Goal: Task Accomplishment & Management: Use online tool/utility

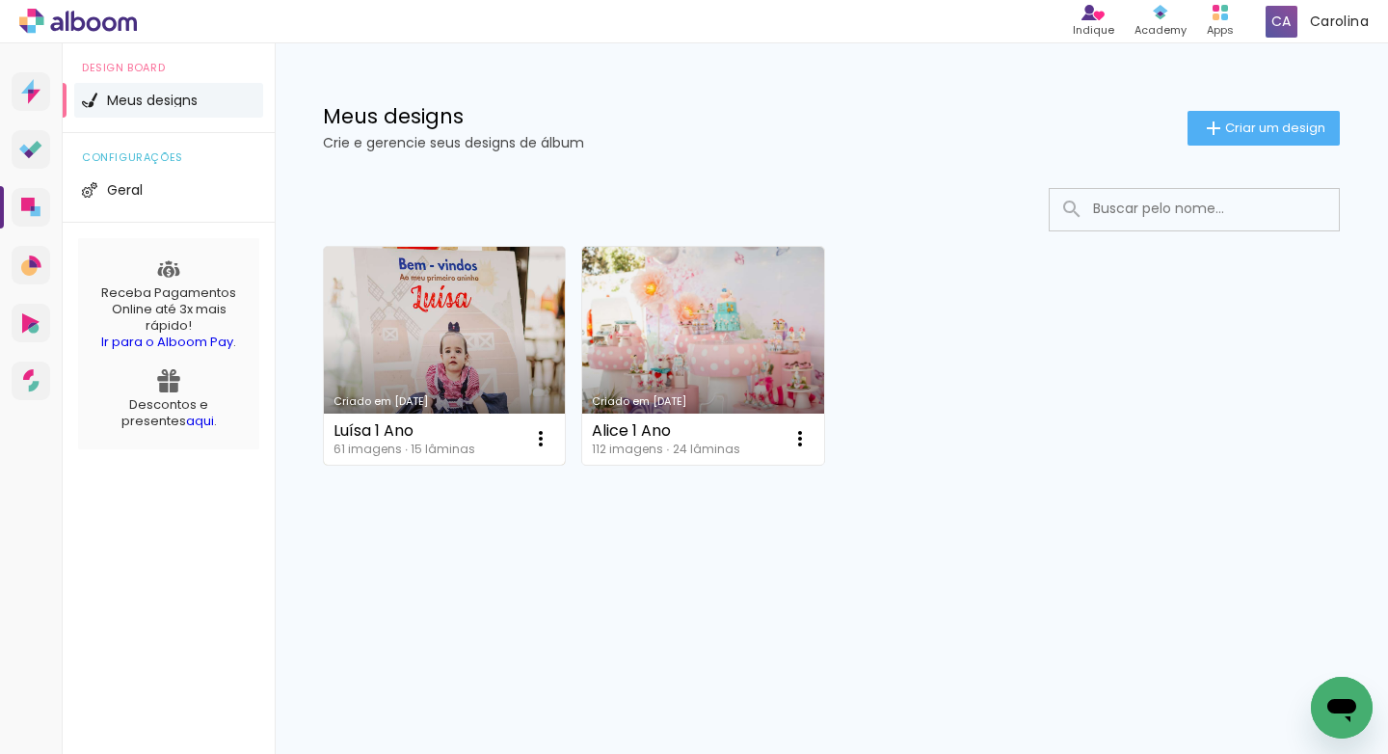
click at [503, 376] on link "Criado em [DATE]" at bounding box center [444, 356] width 241 height 218
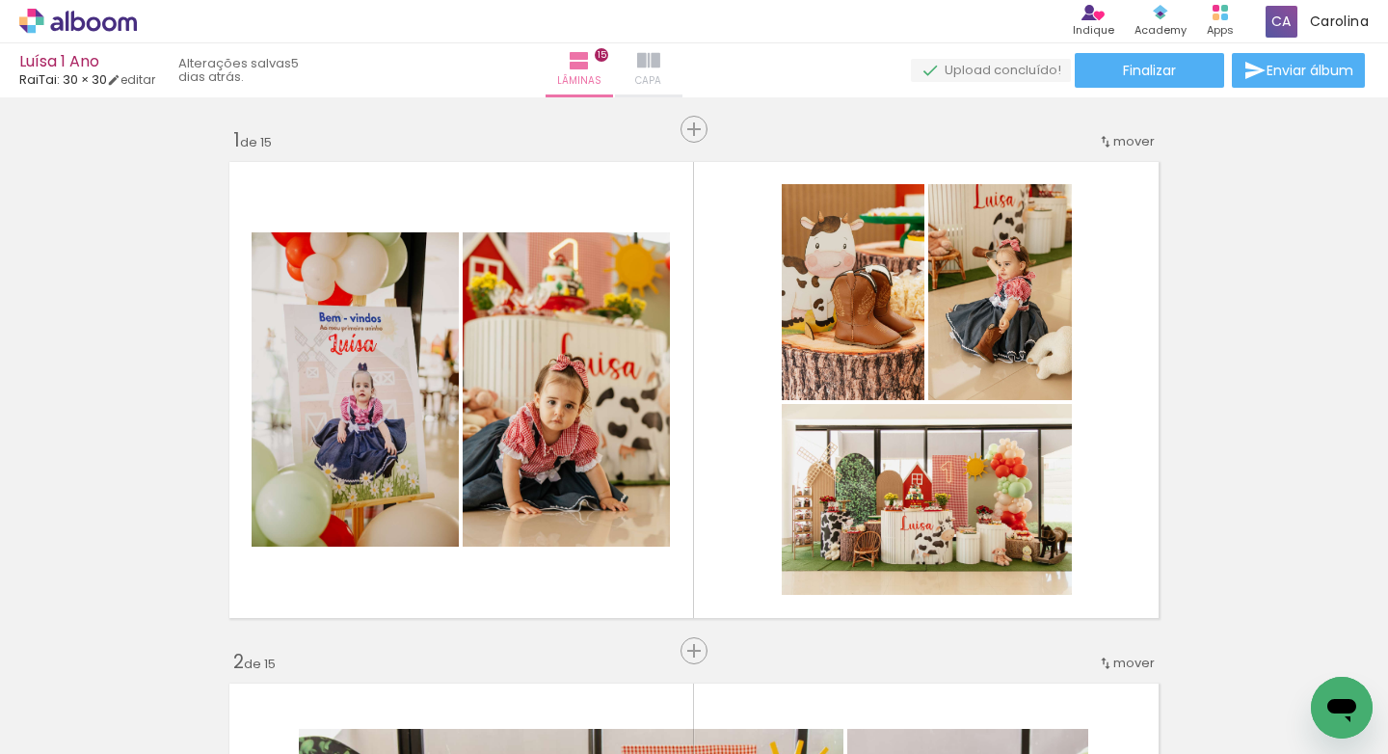
click at [660, 64] on iron-icon at bounding box center [648, 60] width 23 height 23
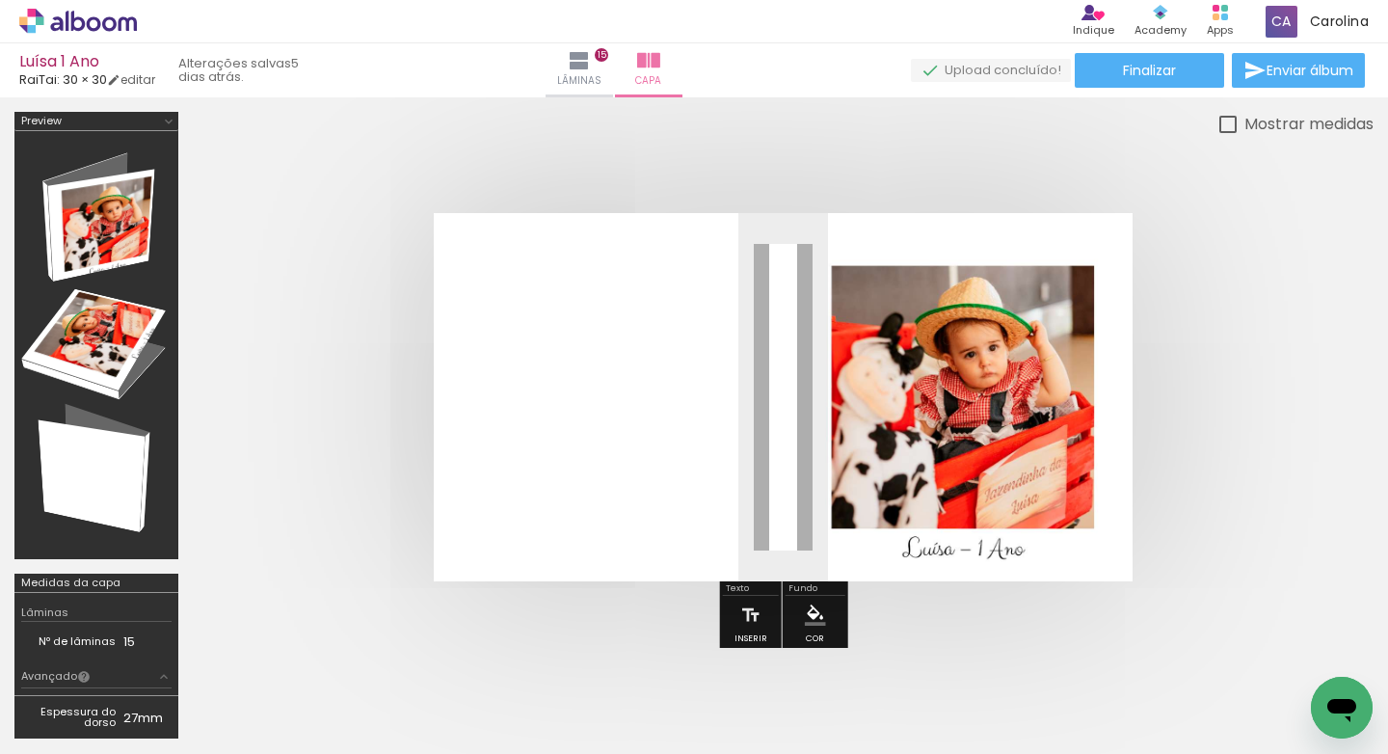
scroll to position [0, 5359]
click at [1306, 690] on div at bounding box center [1308, 688] width 95 height 51
click at [0, 0] on quentale-cover at bounding box center [0, 0] width 0 height 0
click at [1178, 71] on paper-button "Finalizar" at bounding box center [1148, 70] width 149 height 35
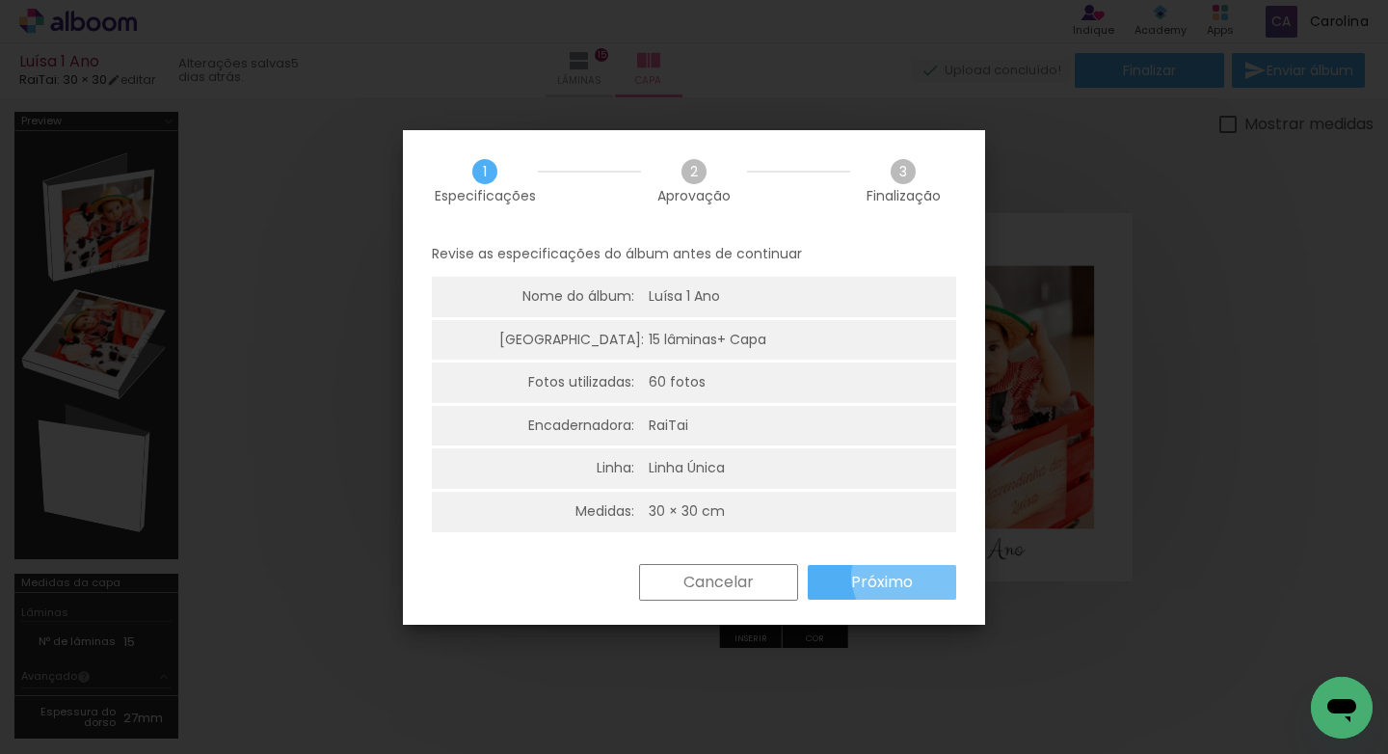
click at [0, 0] on slot "Próximo" at bounding box center [0, 0] width 0 height 0
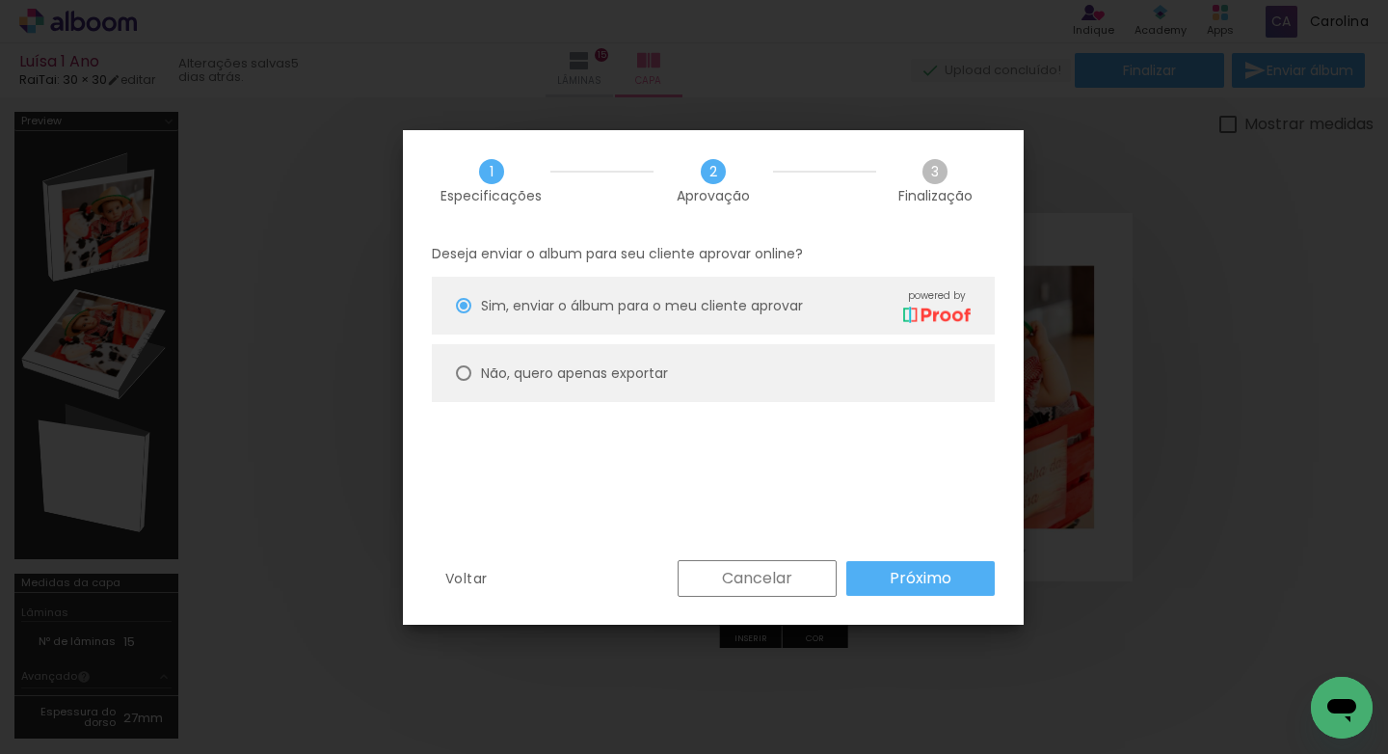
click at [0, 0] on paper-radio-button "Não, quero apenas exportar" at bounding box center [0, 0] width 0 height 0
type paper-radio-button "on"
click at [0, 0] on slot "Próximo" at bounding box center [0, 0] width 0 height 0
type input "Alta, 300 DPI"
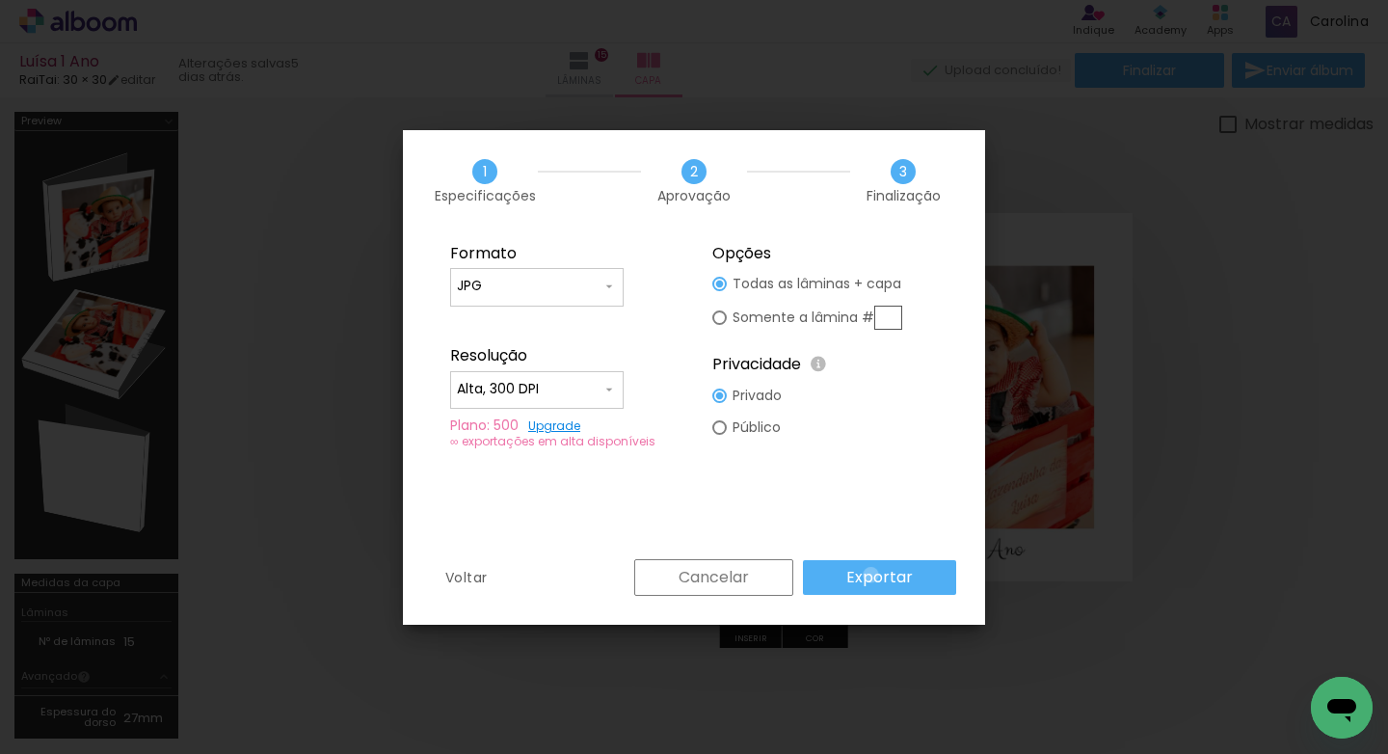
click at [0, 0] on slot "Exportar" at bounding box center [0, 0] width 0 height 0
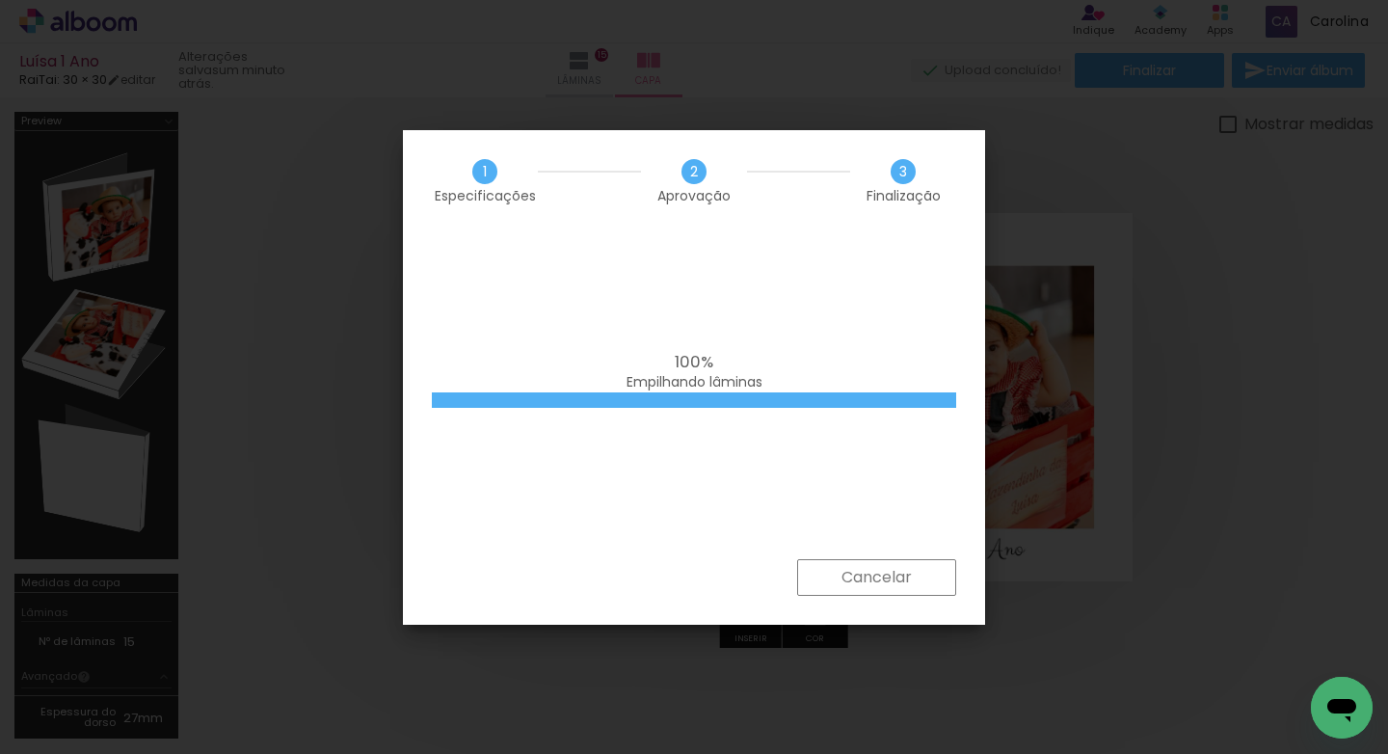
scroll to position [0, 5359]
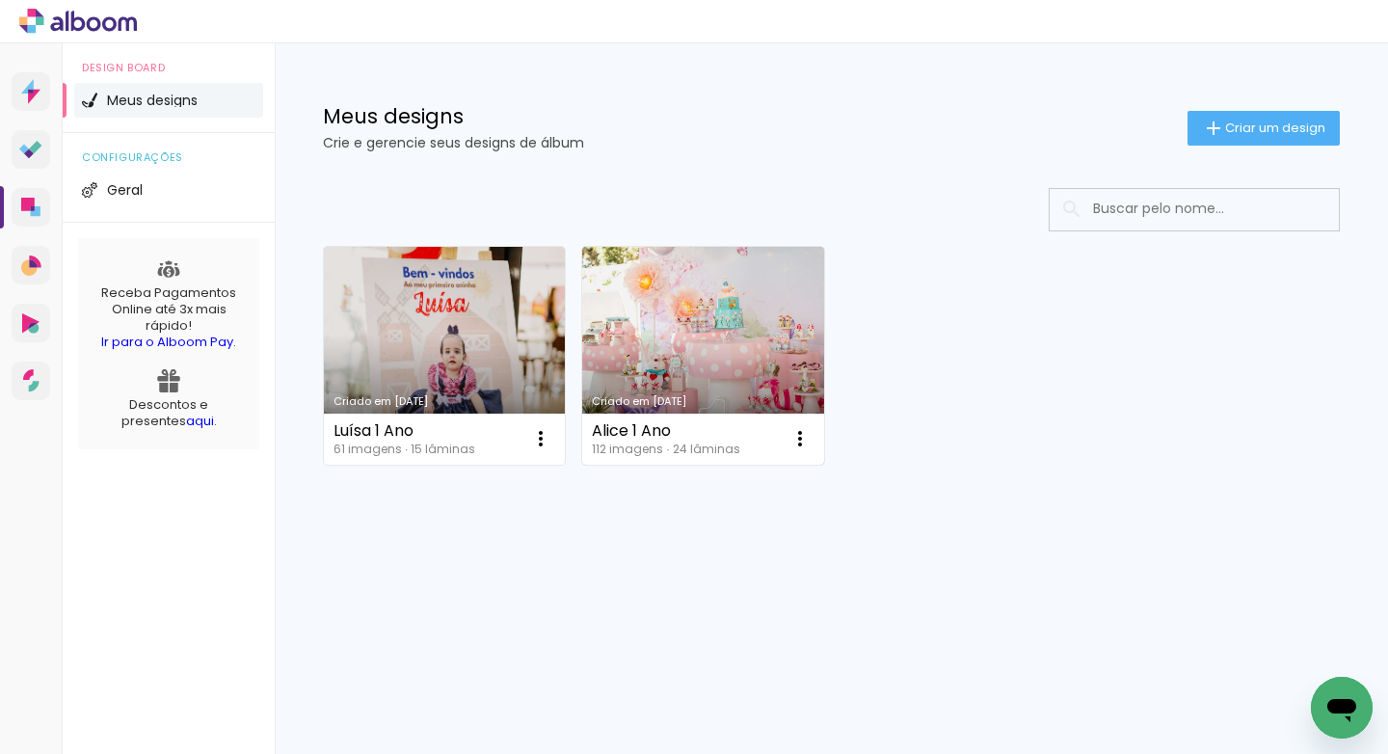
click at [698, 387] on link "Criado em [DATE]" at bounding box center [702, 356] width 241 height 218
